Goal: Information Seeking & Learning: Check status

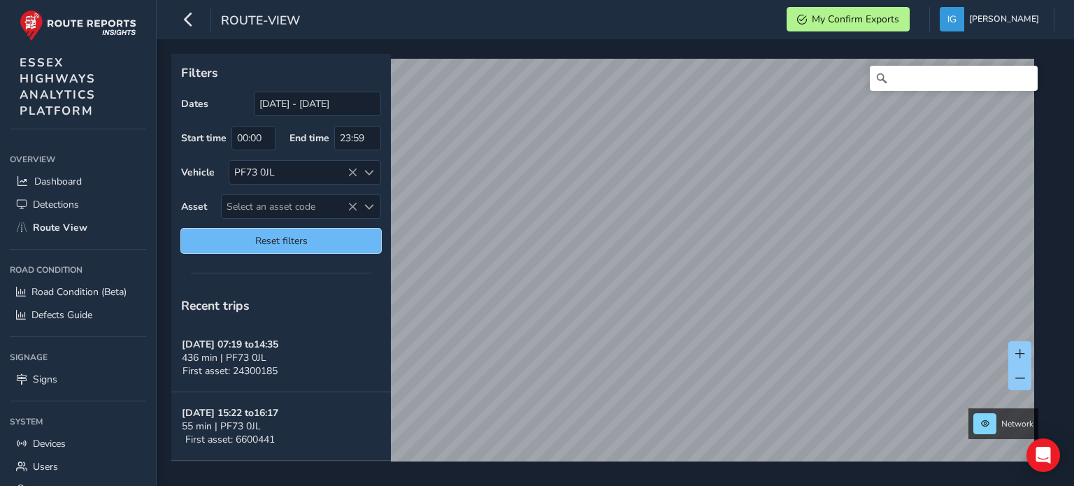
click at [261, 237] on span "Reset filters" at bounding box center [281, 240] width 179 height 13
click at [371, 204] on span "Select an asset code" at bounding box center [369, 207] width 10 height 10
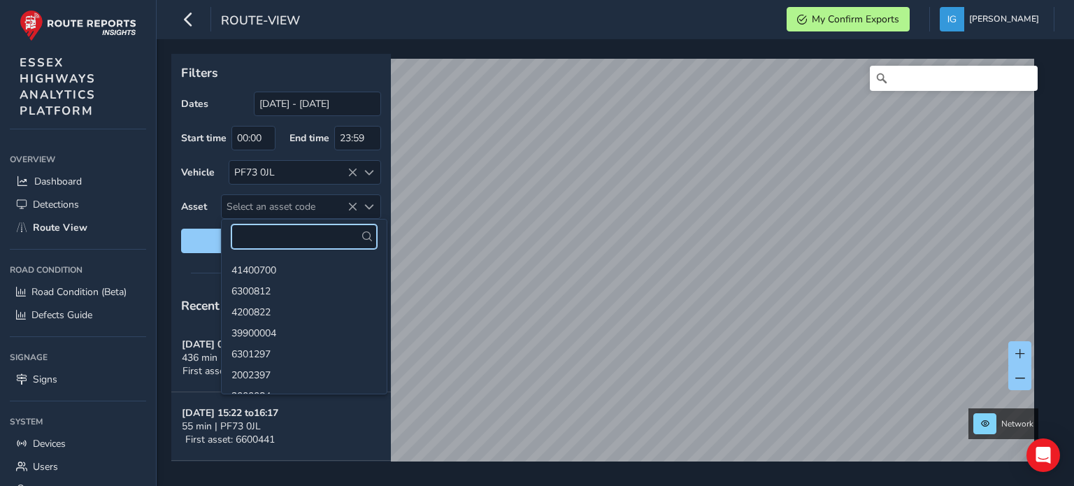
paste input "39900494"
type input "39900494"
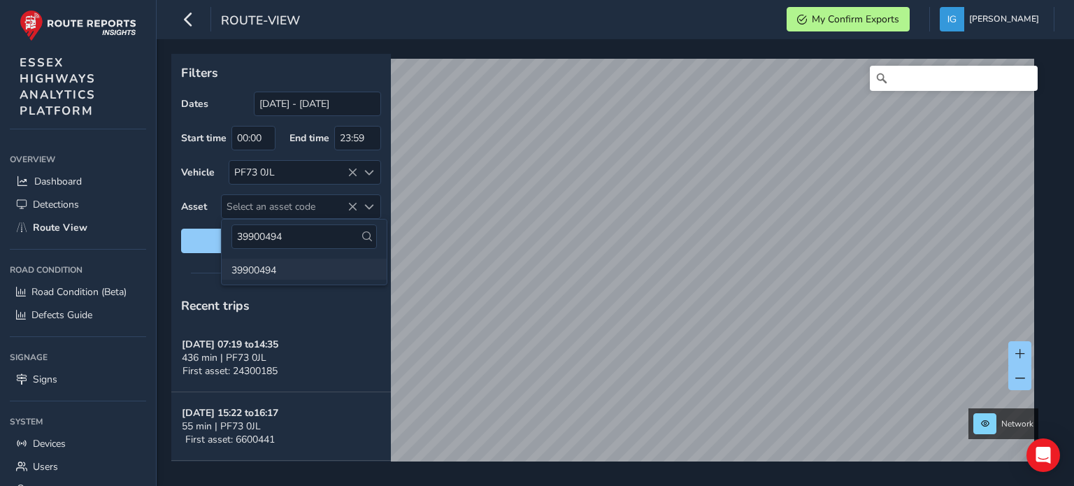
click at [264, 271] on li "39900494" at bounding box center [304, 269] width 165 height 21
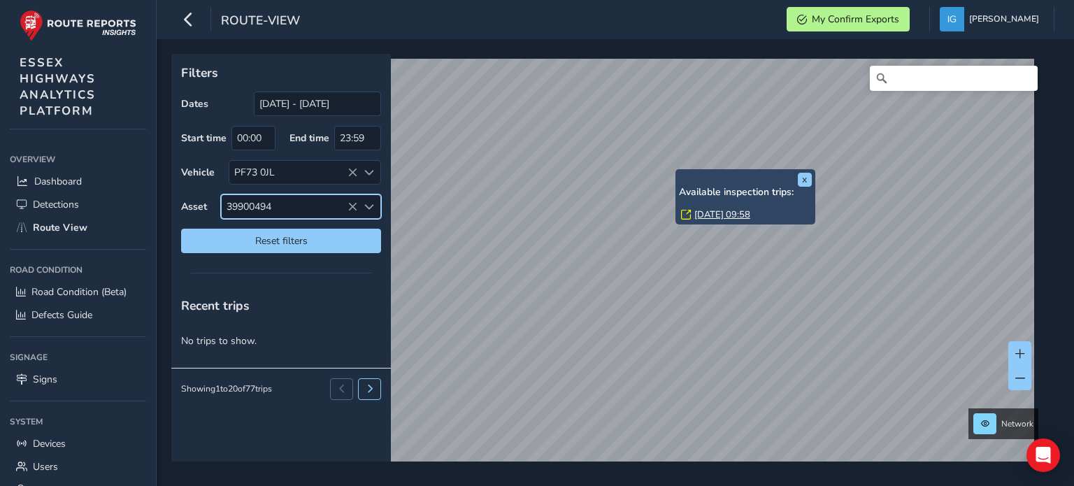
click at [705, 215] on link "[DATE] 09:58" at bounding box center [723, 214] width 56 height 13
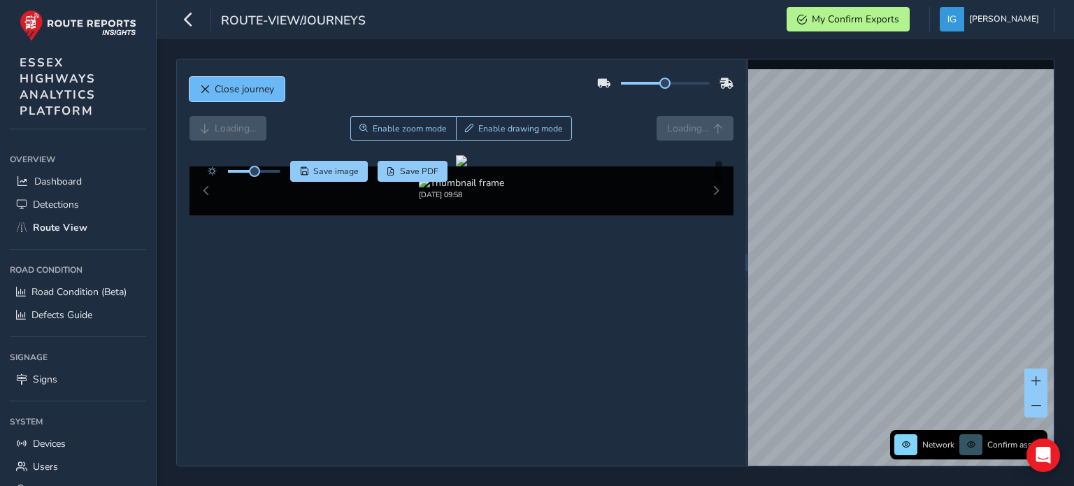
click at [238, 87] on span "Close journey" at bounding box center [244, 89] width 59 height 13
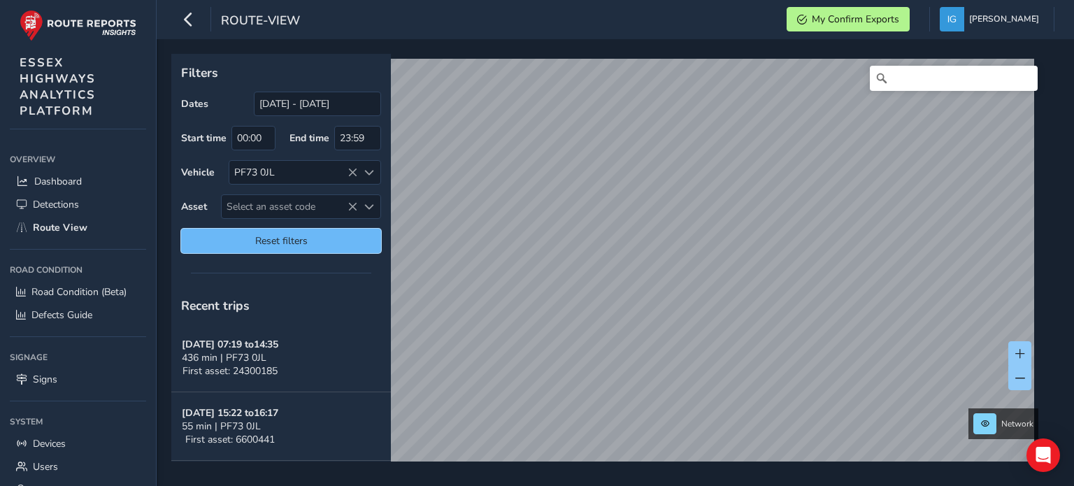
click at [290, 243] on span "Reset filters" at bounding box center [281, 240] width 179 height 13
click at [368, 171] on span at bounding box center [369, 173] width 10 height 10
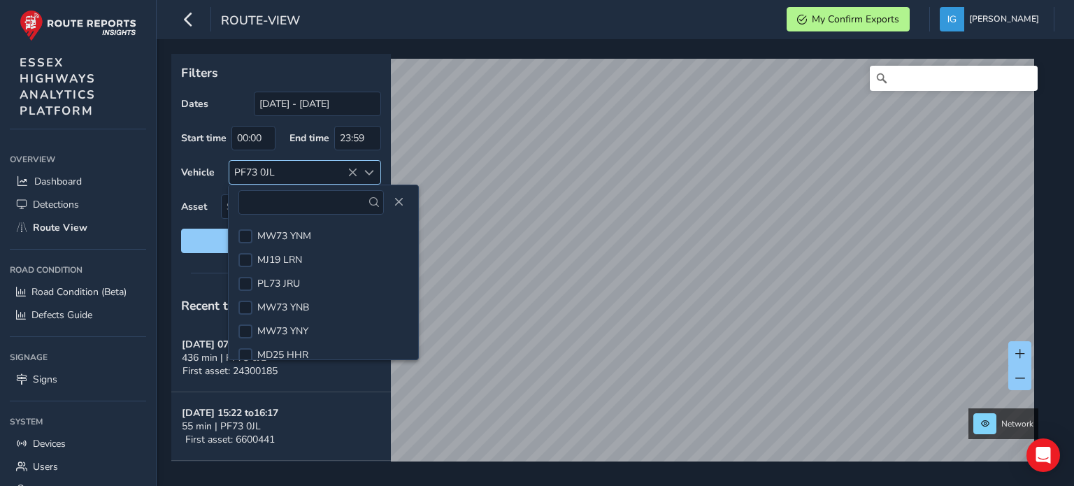
scroll to position [173, 0]
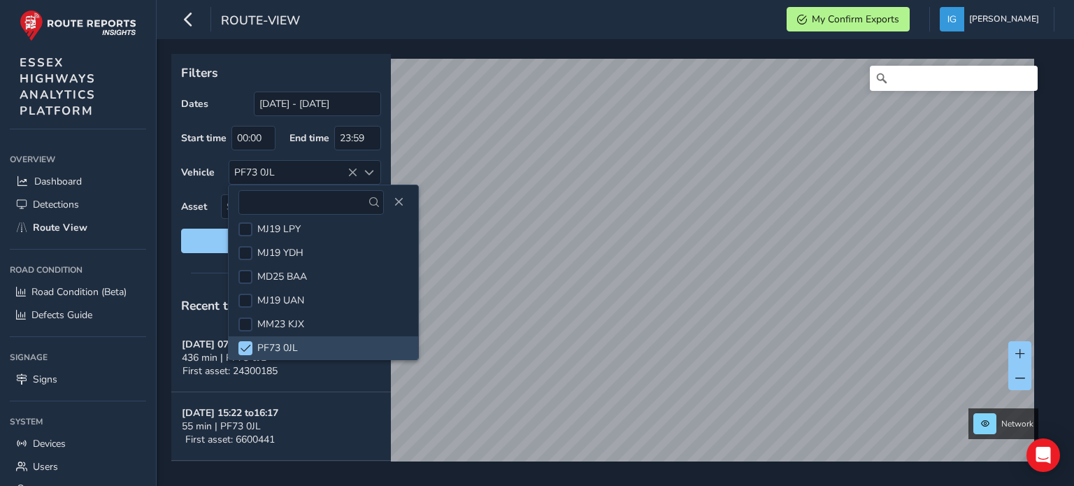
drag, startPoint x: 221, startPoint y: 291, endPoint x: 209, endPoint y: 261, distance: 32.3
click at [221, 290] on div "Recent trips" at bounding box center [281, 305] width 220 height 36
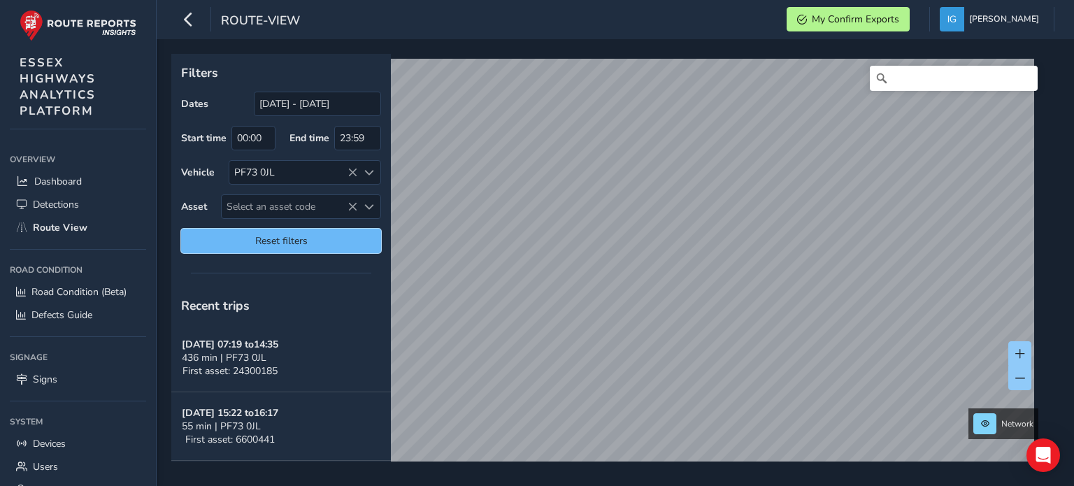
click at [213, 239] on span "Reset filters" at bounding box center [281, 240] width 179 height 13
click at [269, 241] on span "Reset filters" at bounding box center [281, 240] width 179 height 13
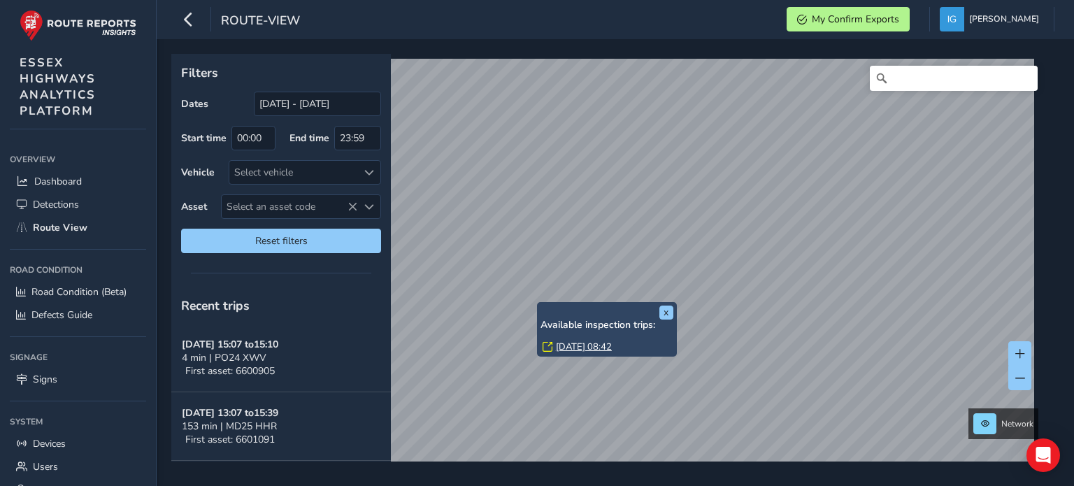
click at [569, 345] on link "[DATE] 08:42" at bounding box center [584, 347] width 56 height 13
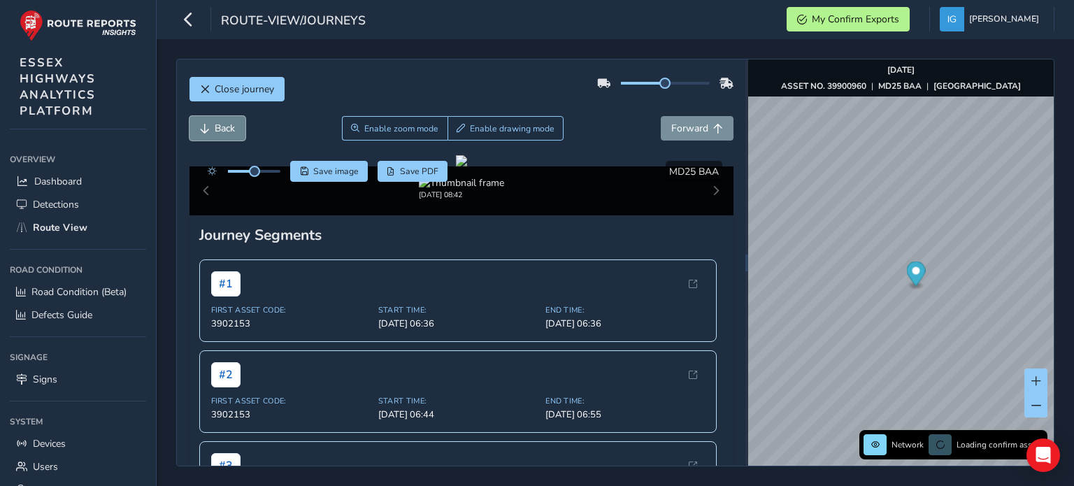
click at [229, 130] on span "Back" at bounding box center [225, 128] width 20 height 13
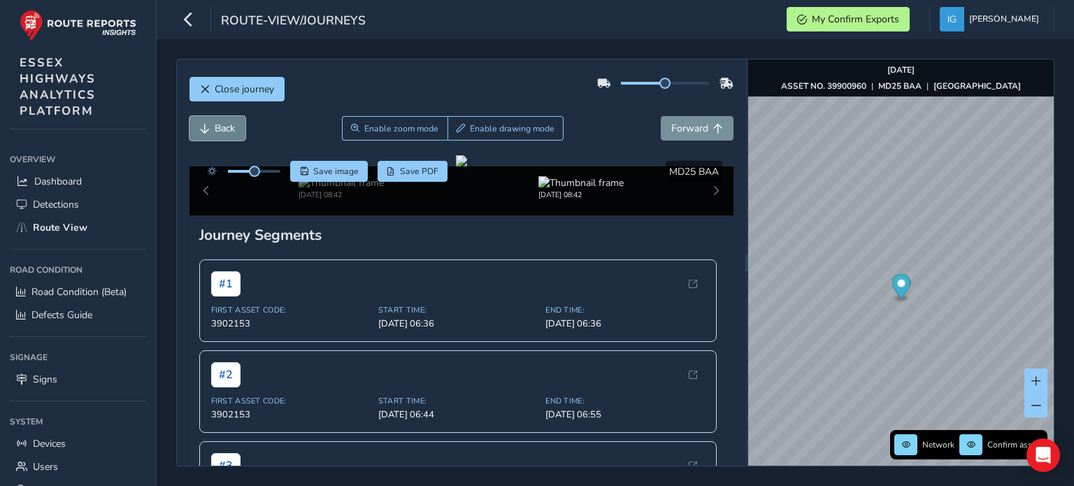
click at [229, 130] on span "Back" at bounding box center [225, 128] width 20 height 13
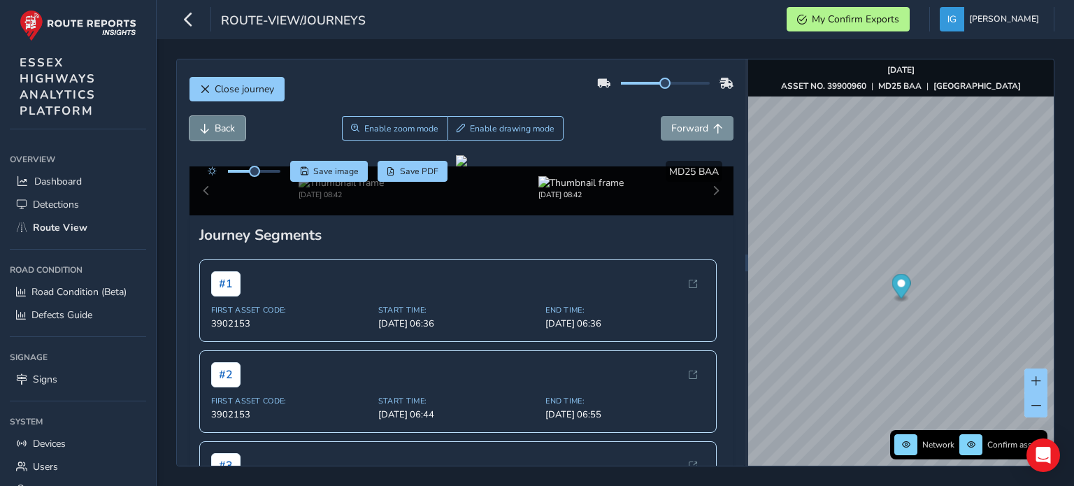
click at [229, 130] on span "Back" at bounding box center [225, 128] width 20 height 13
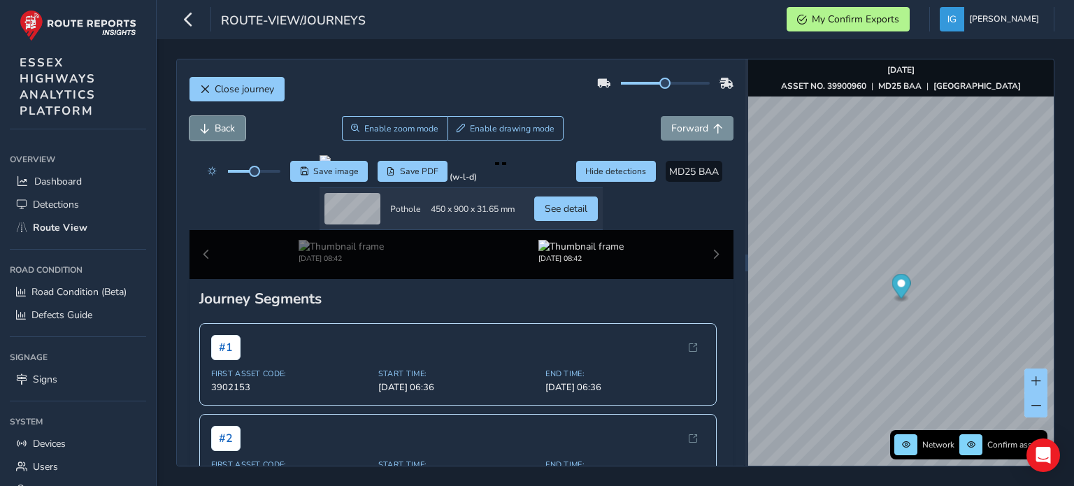
click at [229, 130] on span "Back" at bounding box center [225, 128] width 20 height 13
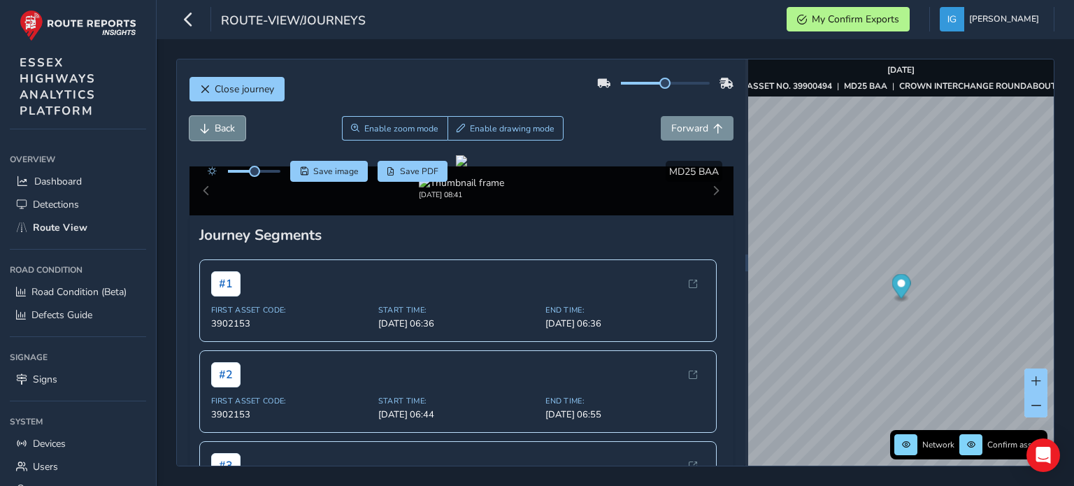
click at [229, 130] on span "Back" at bounding box center [225, 128] width 20 height 13
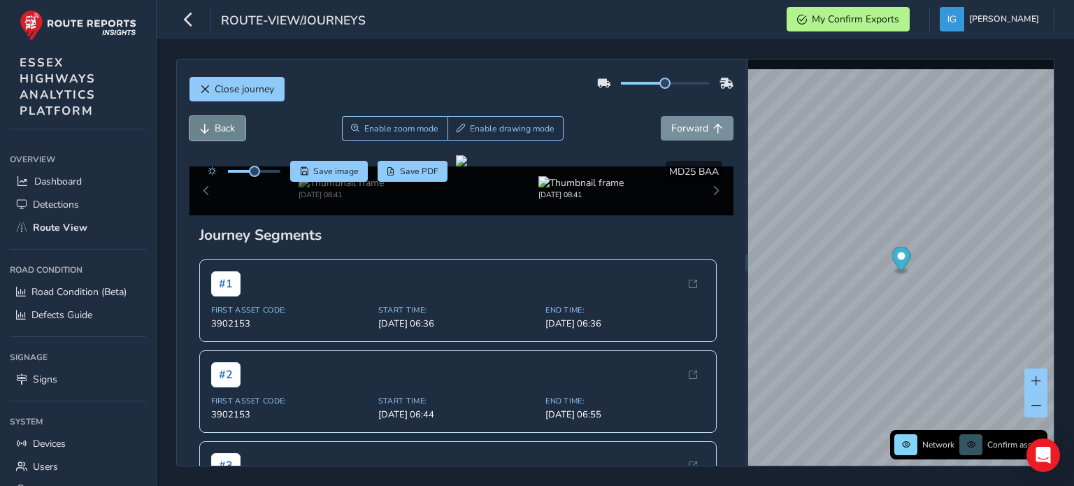
click at [229, 130] on span "Back" at bounding box center [225, 128] width 20 height 13
click at [683, 125] on span "Forward" at bounding box center [689, 128] width 37 height 13
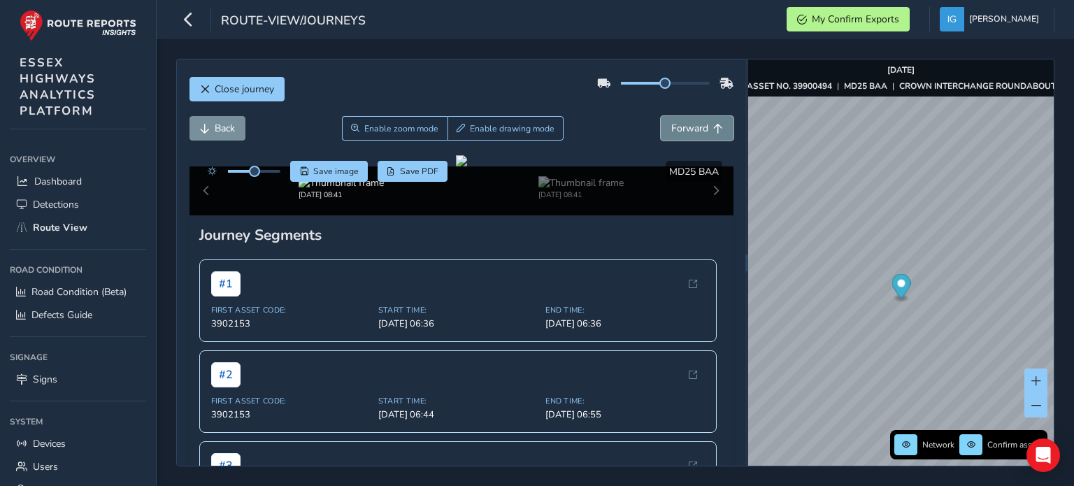
click at [683, 125] on span "Forward" at bounding box center [689, 128] width 37 height 13
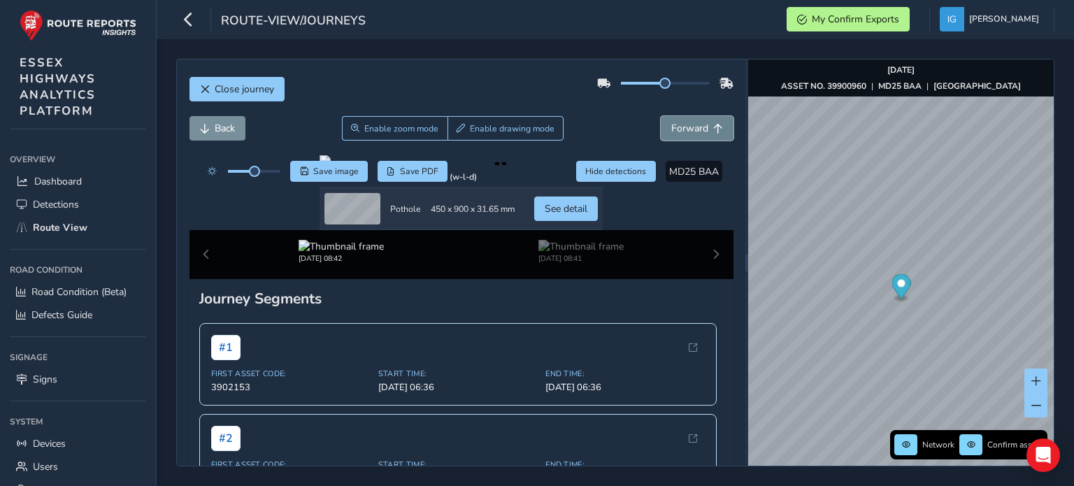
click at [683, 125] on span "Forward" at bounding box center [689, 128] width 37 height 13
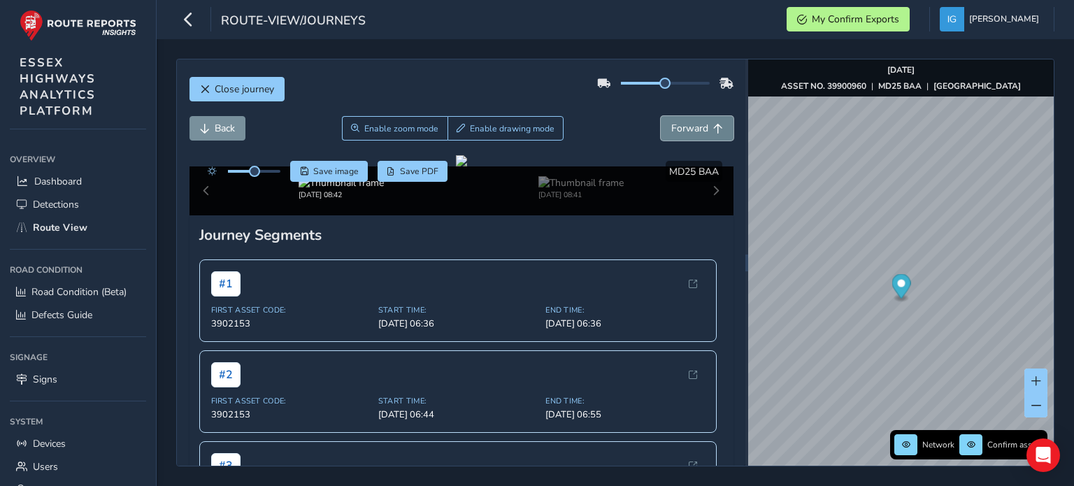
click at [683, 125] on span "Forward" at bounding box center [689, 128] width 37 height 13
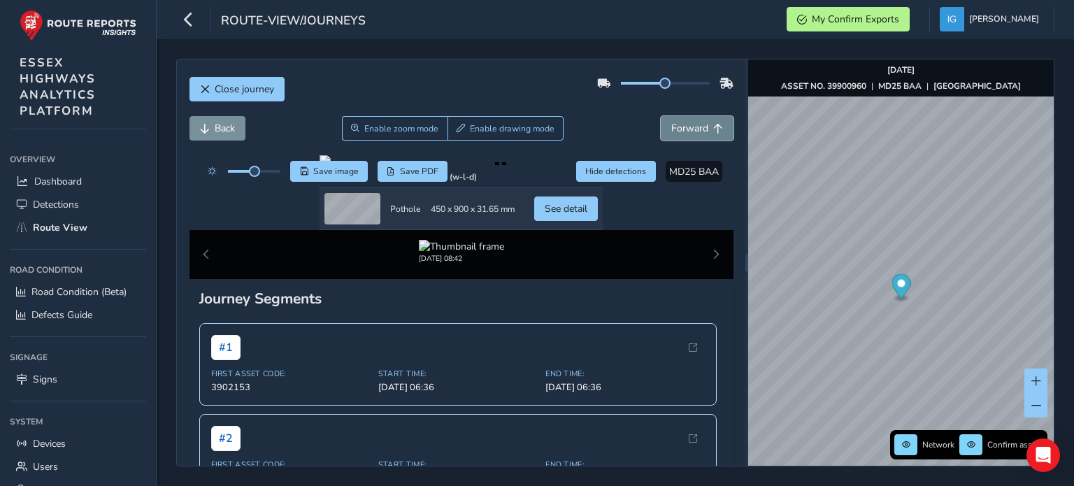
click at [683, 127] on span "Forward" at bounding box center [689, 128] width 37 height 13
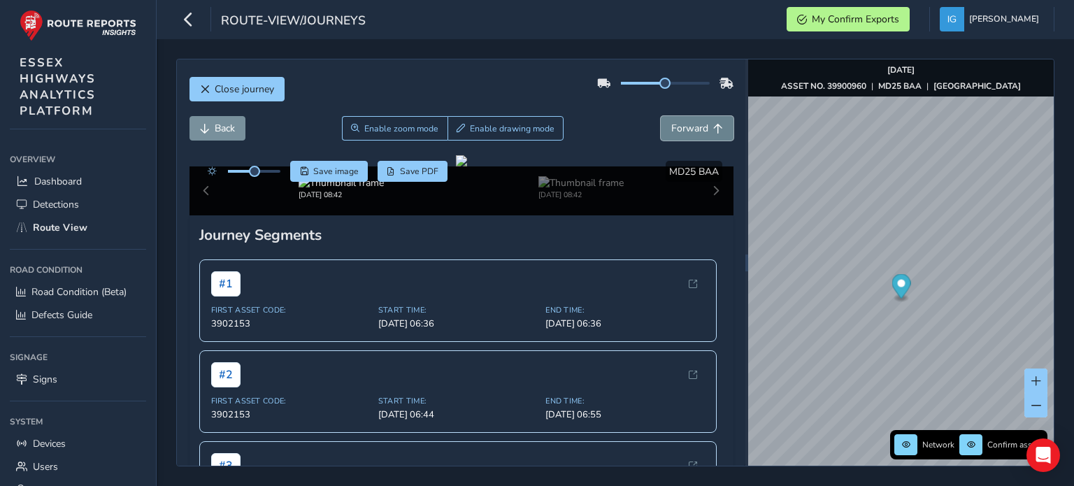
click at [683, 127] on span "Forward" at bounding box center [689, 128] width 37 height 13
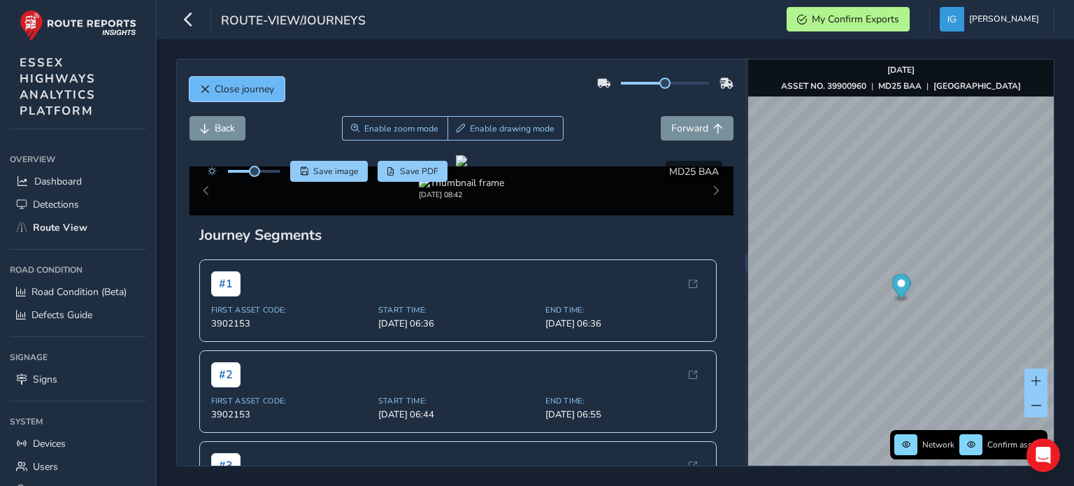
click at [246, 95] on span "Close journey" at bounding box center [244, 89] width 59 height 13
